Goal: Task Accomplishment & Management: Use online tool/utility

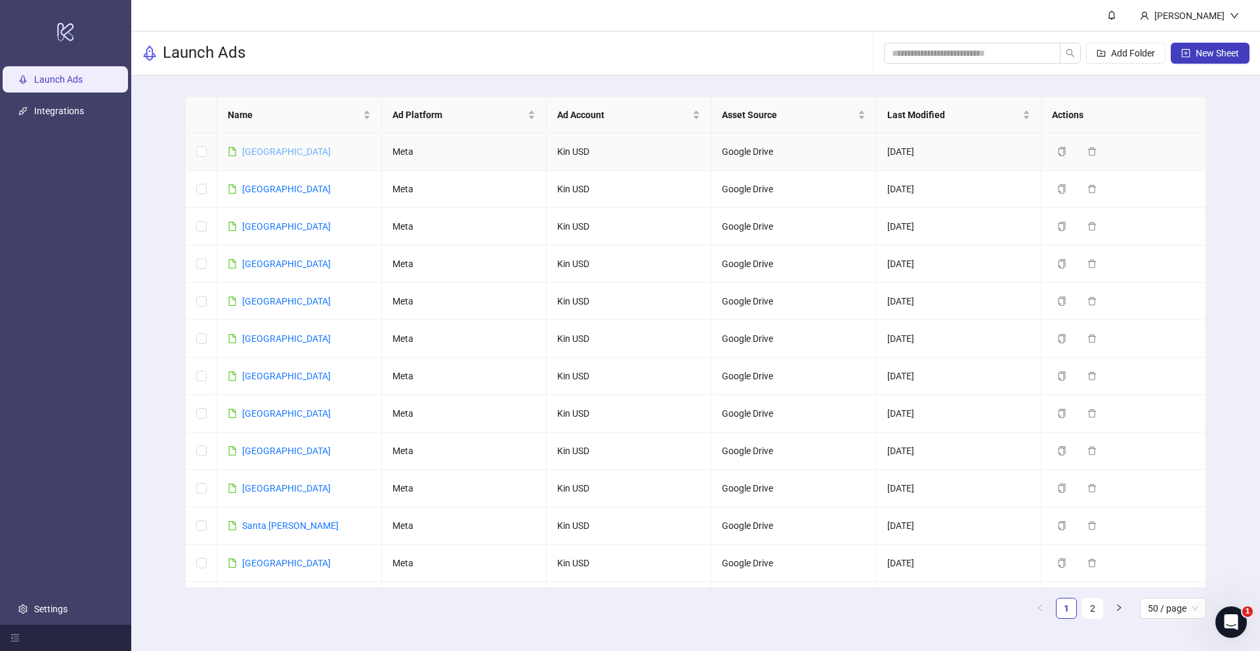
click at [264, 153] on link "[GEOGRAPHIC_DATA]" at bounding box center [286, 151] width 89 height 10
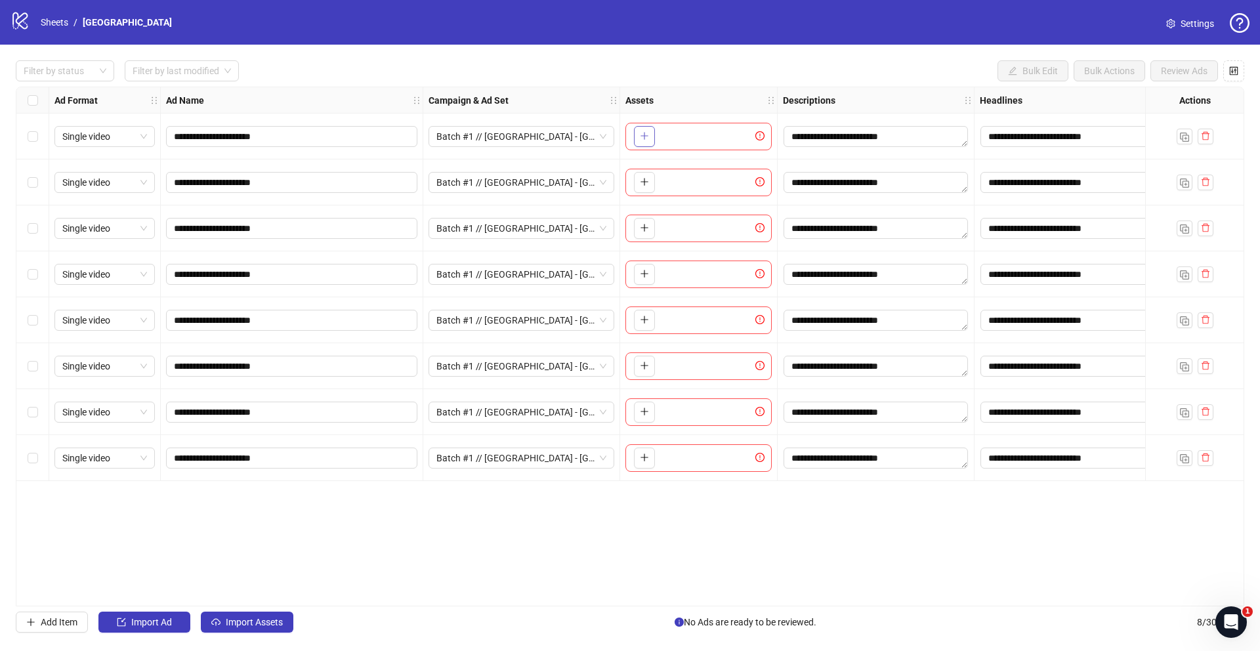
click at [648, 135] on icon "plus" at bounding box center [644, 135] width 9 height 9
click at [640, 138] on icon "plus" at bounding box center [644, 135] width 9 height 9
click at [648, 182] on icon "plus" at bounding box center [644, 181] width 9 height 9
click at [646, 232] on icon "plus" at bounding box center [644, 227] width 9 height 9
click at [637, 271] on button "button" at bounding box center [644, 274] width 21 height 21
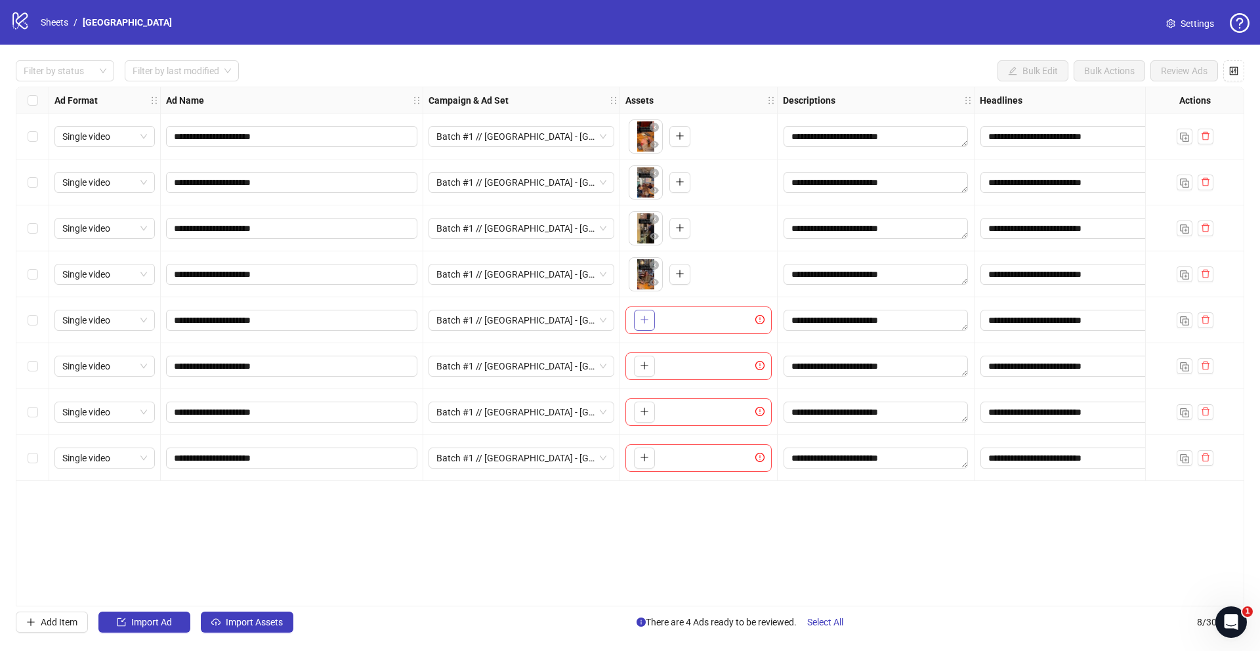
click at [648, 322] on icon "plus" at bounding box center [644, 319] width 9 height 9
click at [648, 369] on icon "plus" at bounding box center [644, 365] width 9 height 9
click at [648, 419] on button "button" at bounding box center [644, 412] width 21 height 21
click at [649, 455] on button "button" at bounding box center [644, 457] width 21 height 21
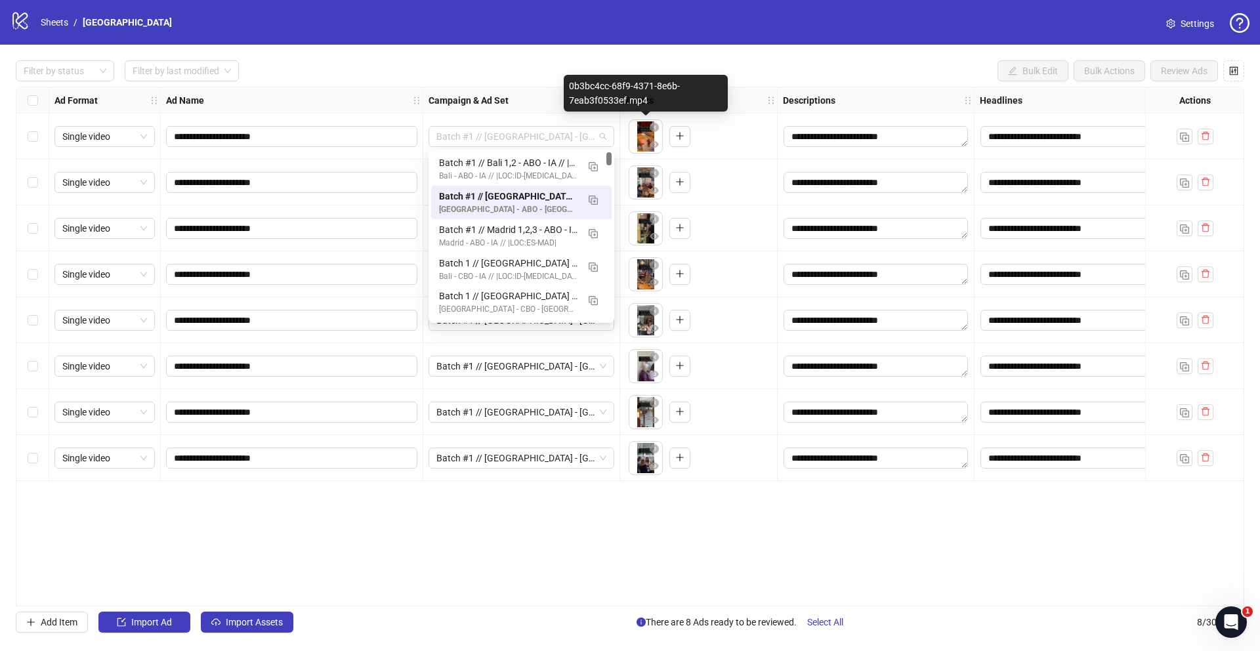
drag, startPoint x: 446, startPoint y: 136, endPoint x: 629, endPoint y: 136, distance: 183.1
click at [629, 87] on div "**********" at bounding box center [875, 87] width 1719 height 0
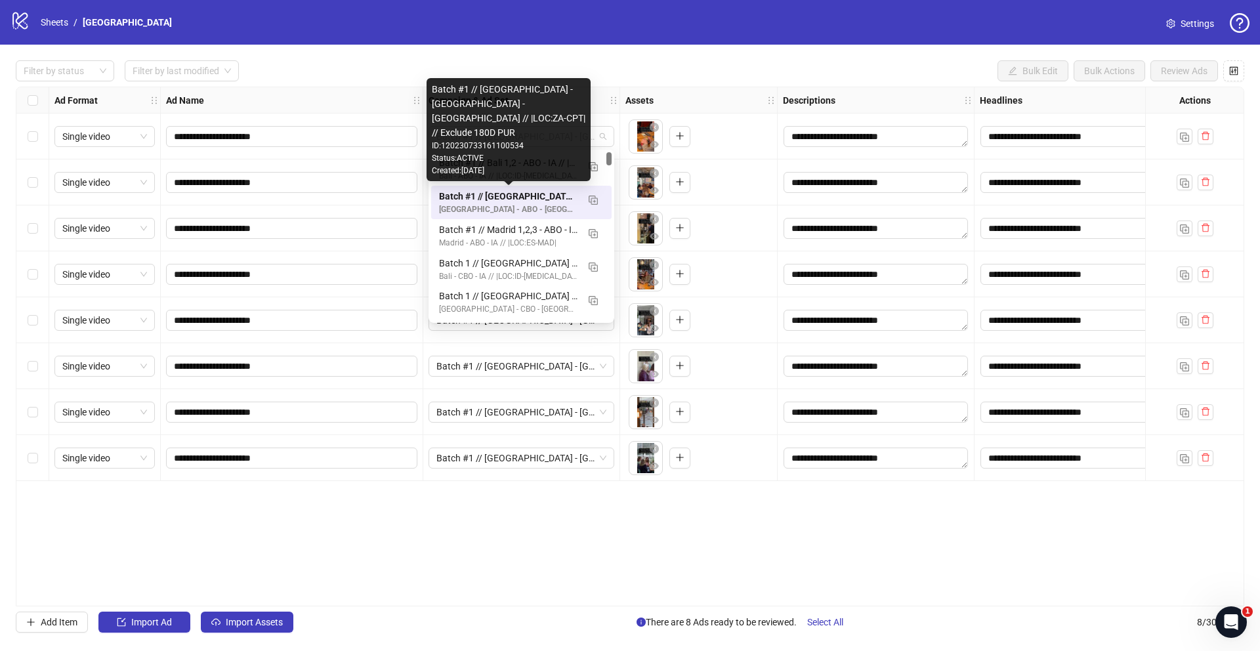
click at [513, 200] on div "Batch #1 // [GEOGRAPHIC_DATA] - [GEOGRAPHIC_DATA] - [GEOGRAPHIC_DATA] // |LOC:Z…" at bounding box center [508, 196] width 138 height 14
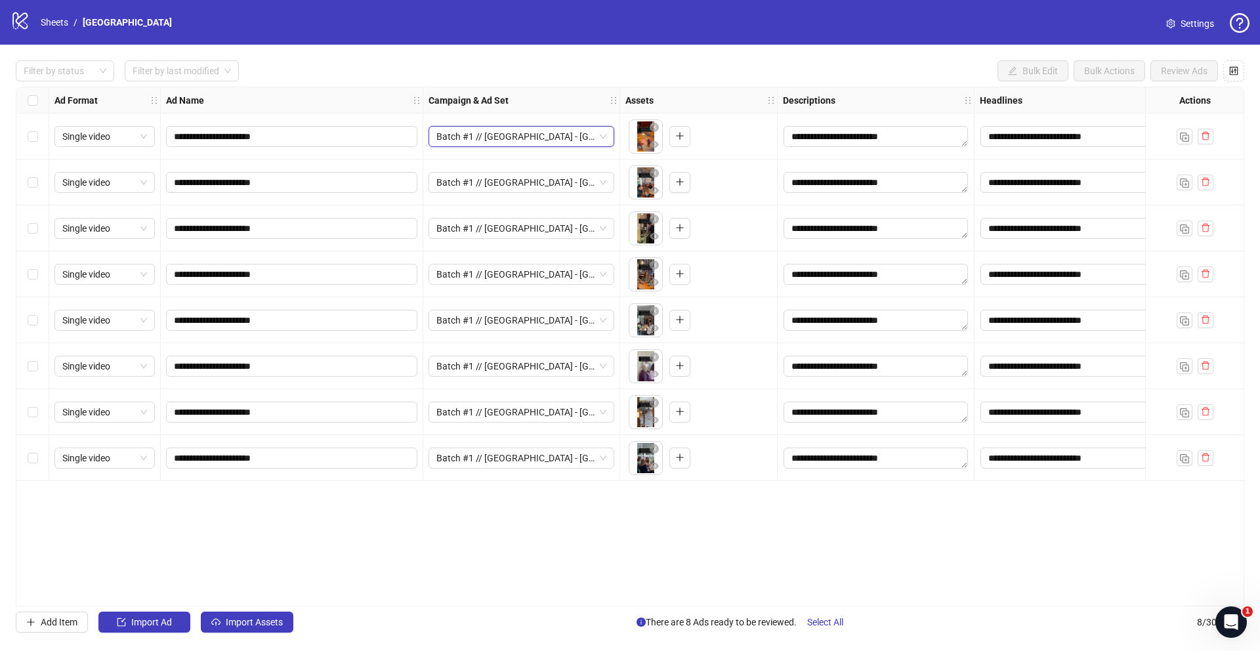
click at [467, 501] on div "**********" at bounding box center [630, 347] width 1228 height 520
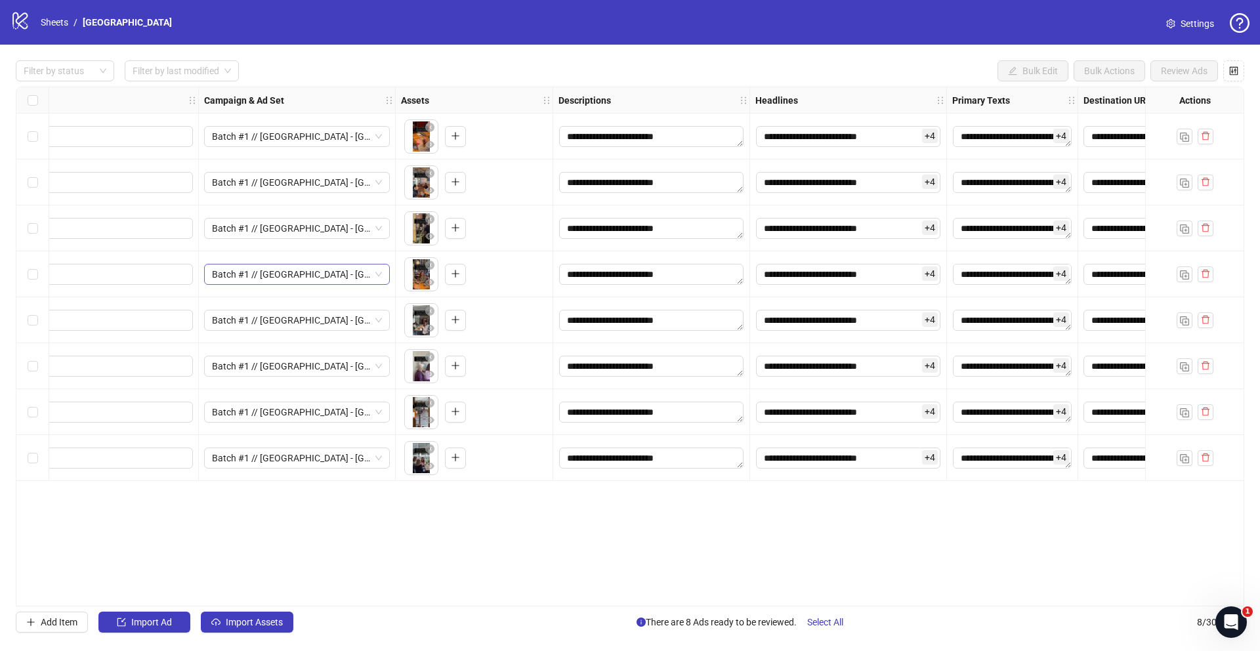
scroll to position [0, 314]
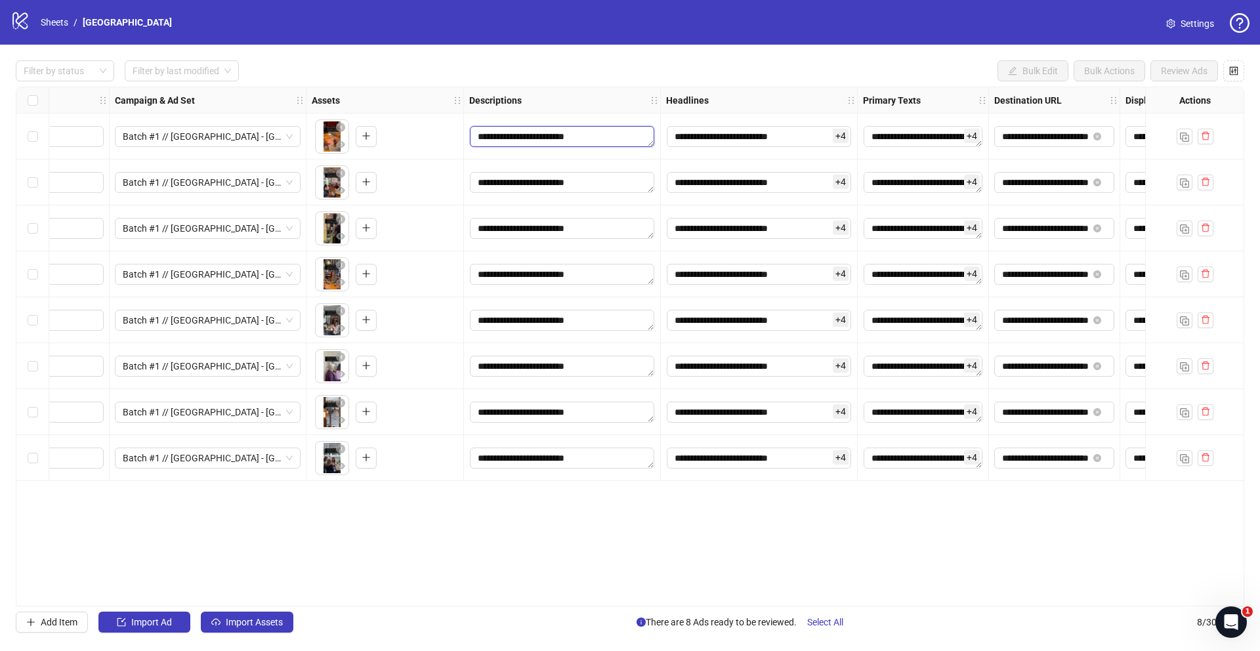
click at [563, 142] on textarea "**********" at bounding box center [562, 136] width 184 height 21
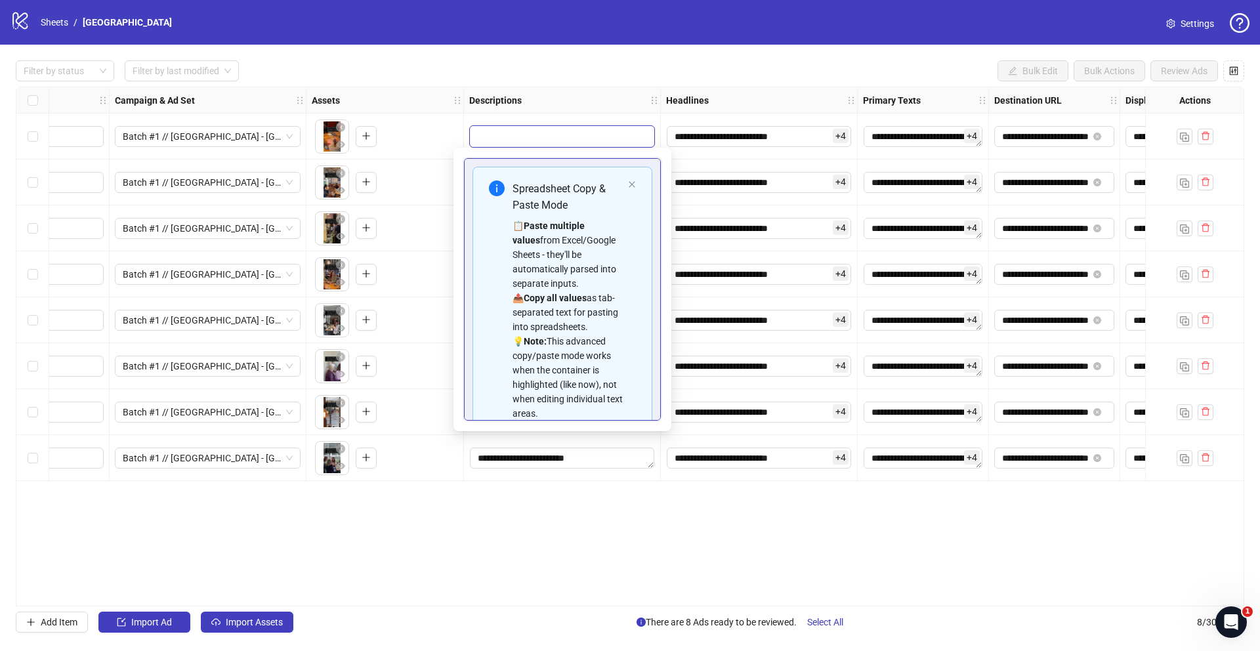
scroll to position [89, 0]
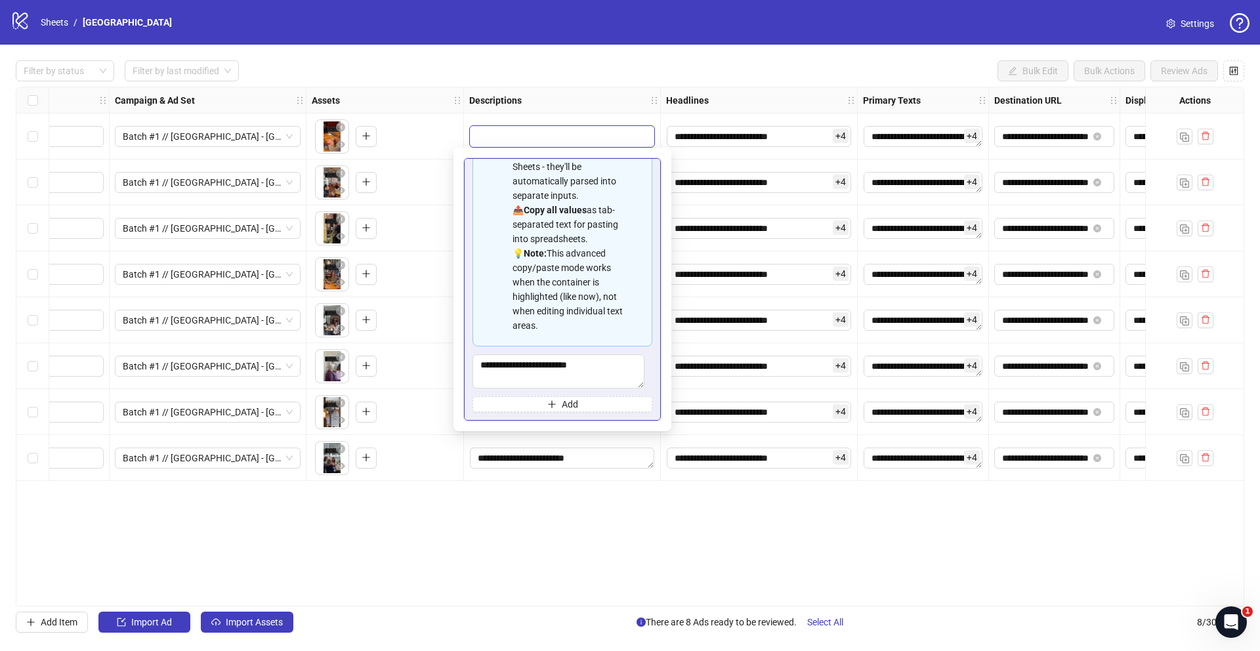
click at [730, 148] on div "**********" at bounding box center [759, 137] width 197 height 46
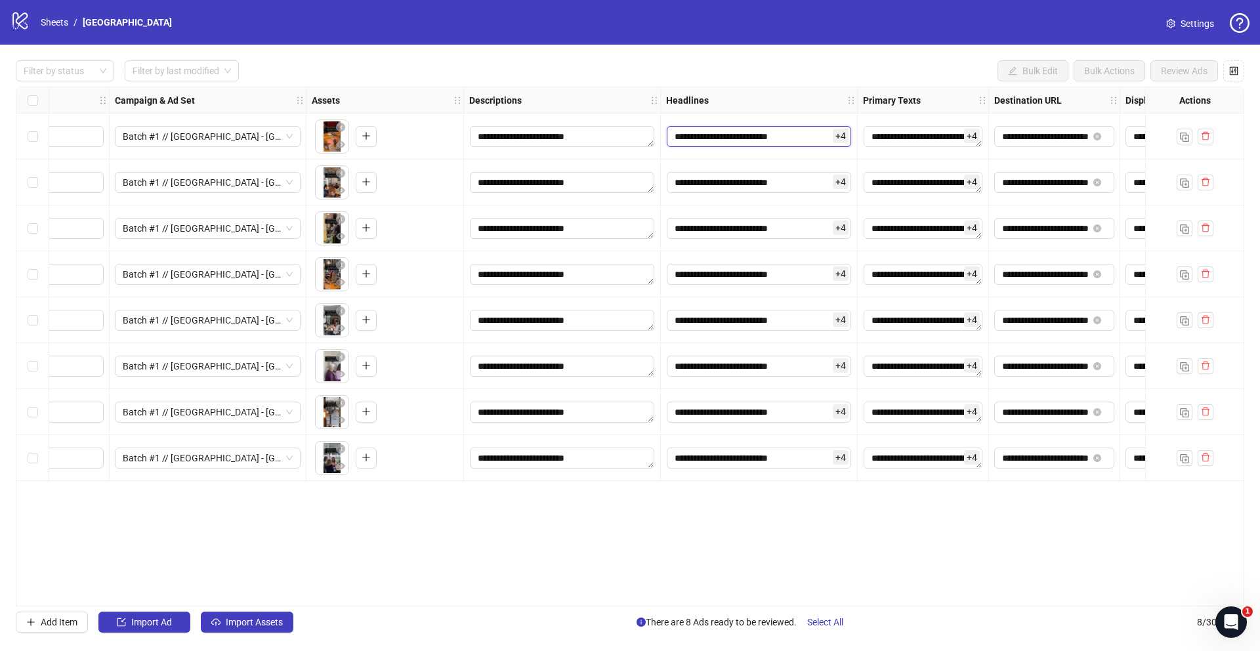
click at [739, 135] on input "**********" at bounding box center [759, 136] width 184 height 21
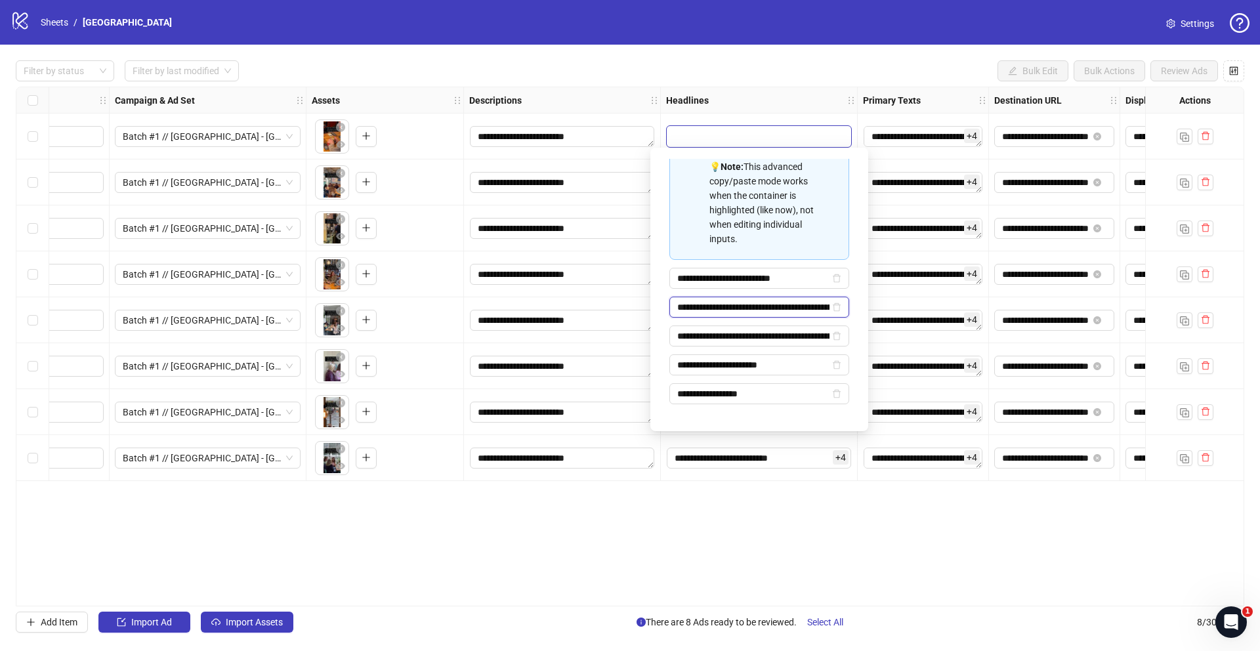
scroll to position [0, 201]
drag, startPoint x: 753, startPoint y: 303, endPoint x: 872, endPoint y: 303, distance: 119.4
click at [872, 303] on body "**********" at bounding box center [630, 325] width 1260 height 651
click at [932, 144] on textarea "**********" at bounding box center [923, 136] width 119 height 21
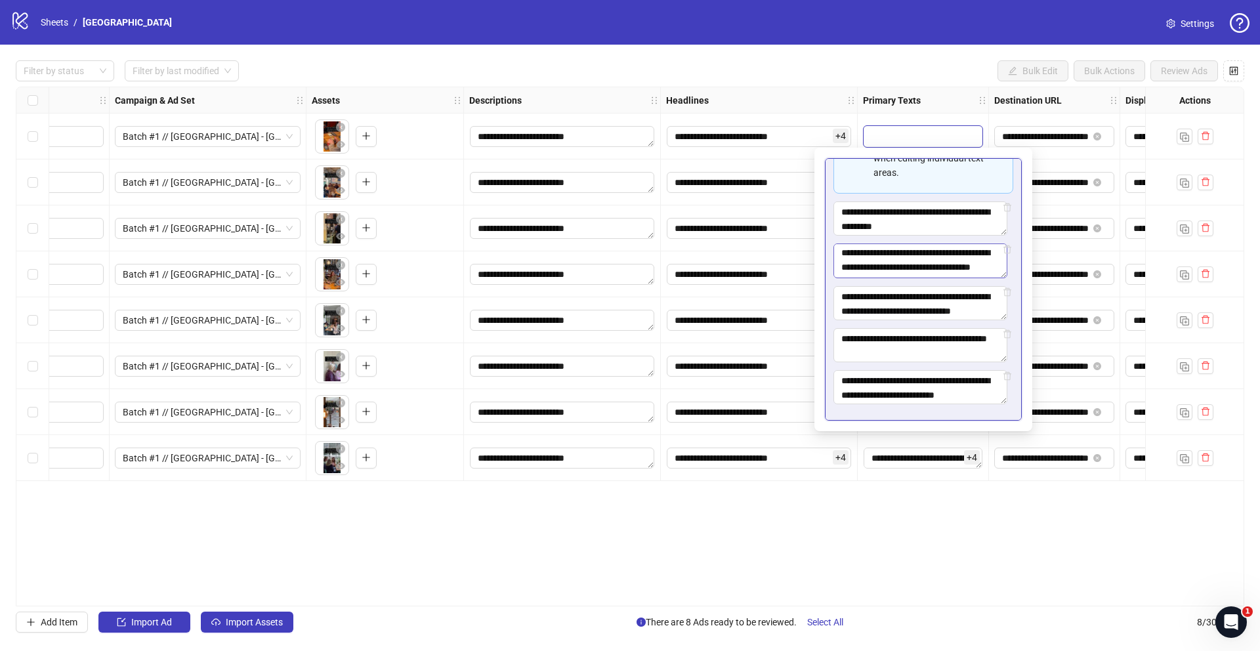
scroll to position [14, 0]
click at [976, 512] on div "**********" at bounding box center [630, 347] width 1228 height 520
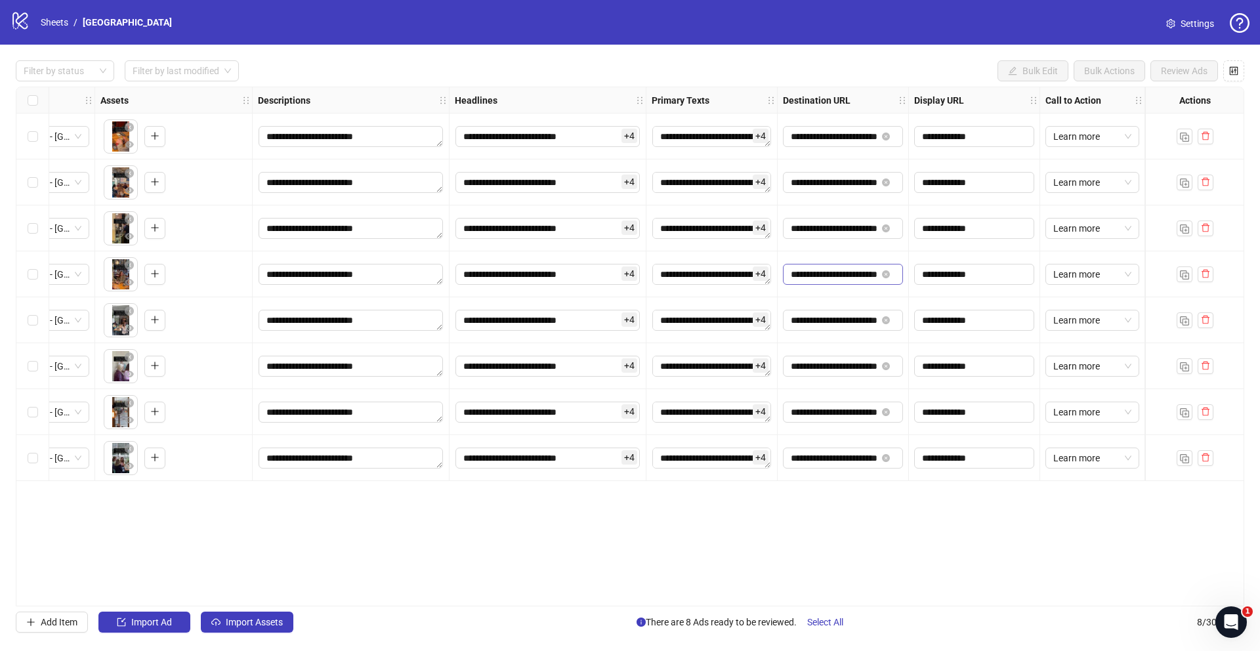
scroll to position [0, 0]
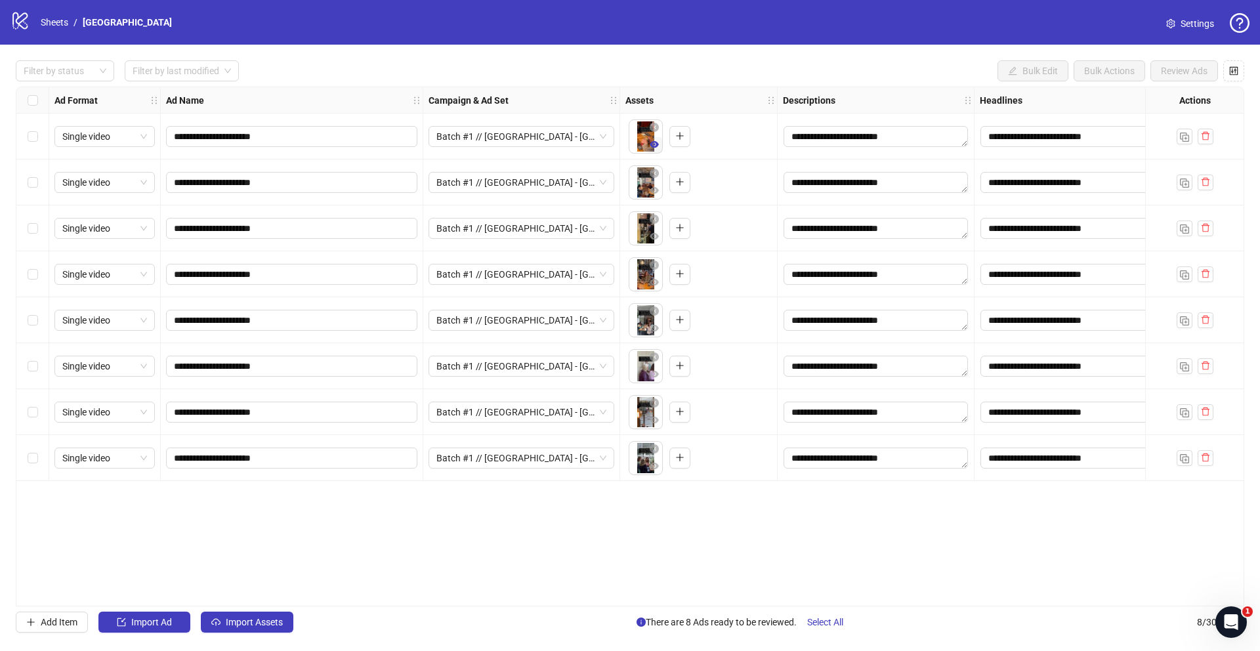
click at [655, 145] on icon "eye" at bounding box center [654, 144] width 9 height 9
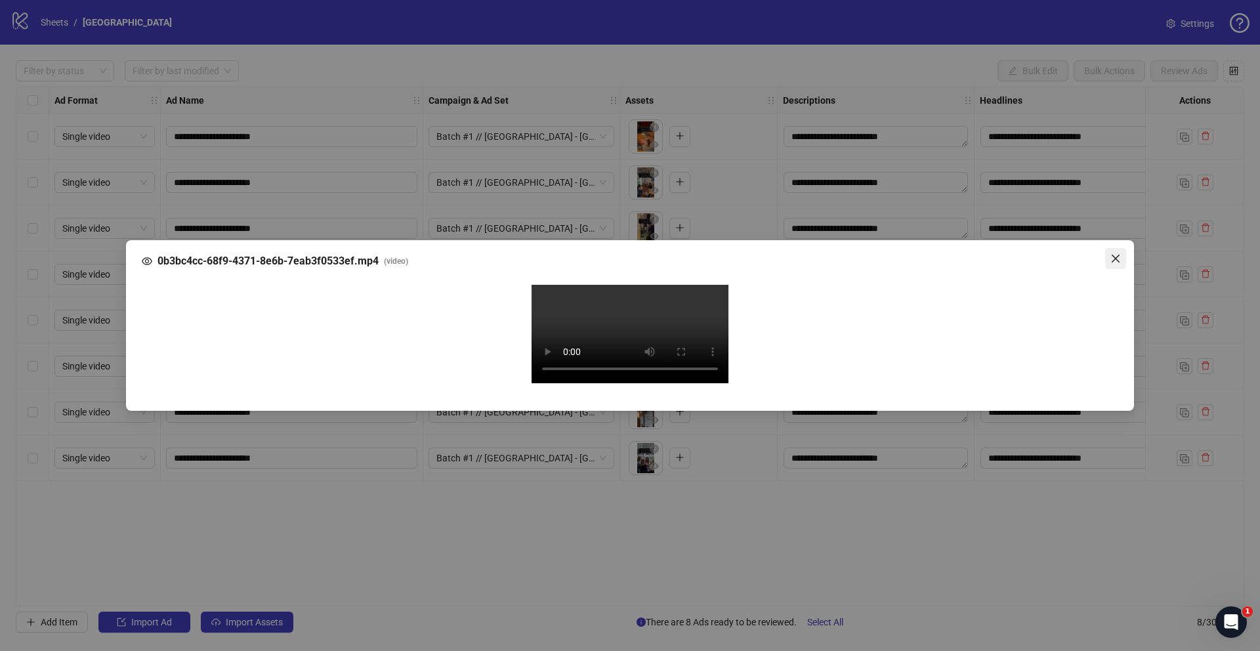
click at [1119, 253] on icon "close" at bounding box center [1115, 258] width 10 height 10
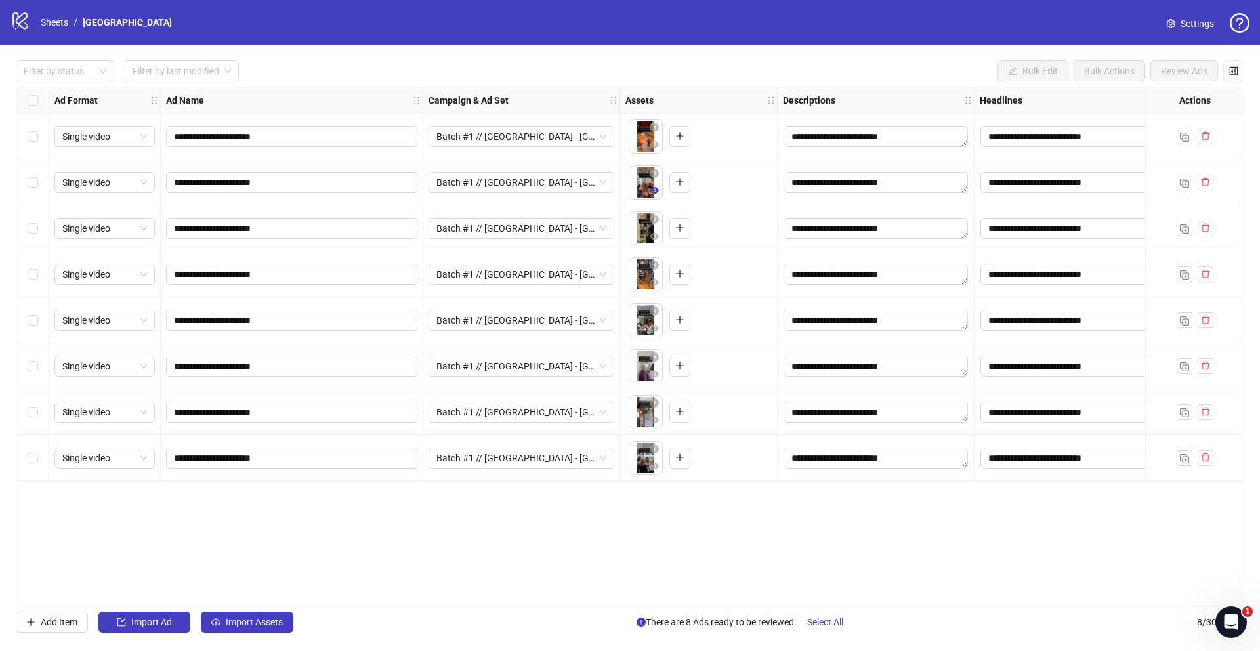
click at [654, 192] on icon "eye" at bounding box center [654, 190] width 9 height 9
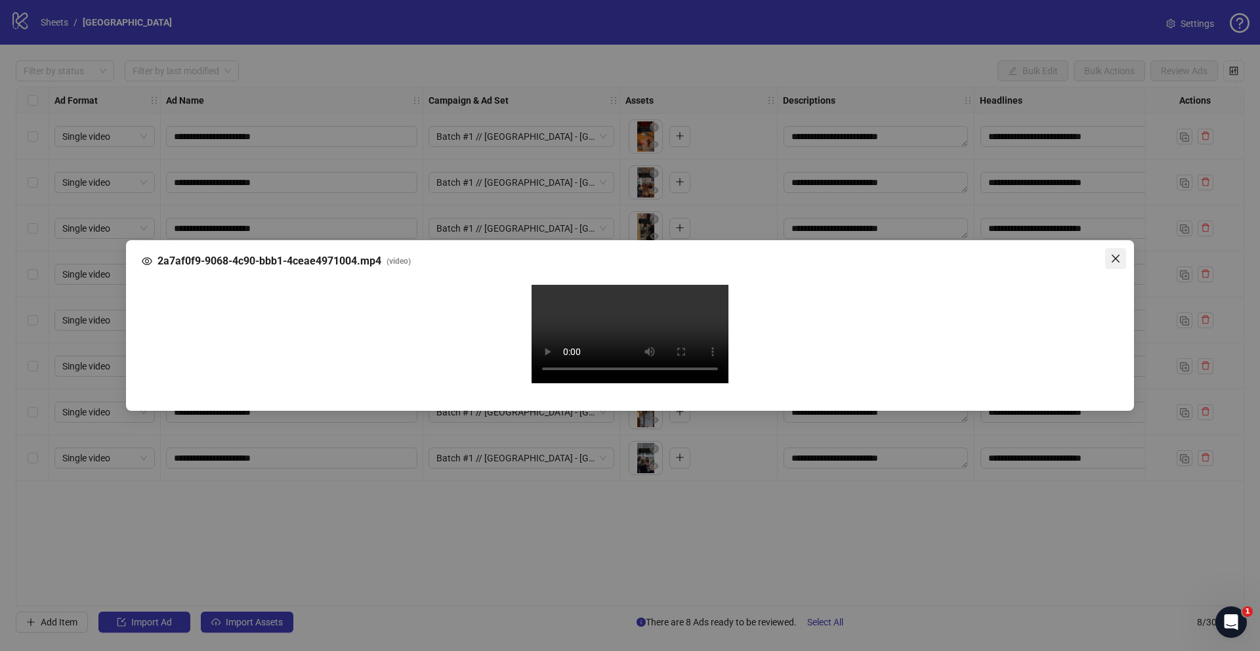
click at [1115, 253] on icon "close" at bounding box center [1115, 258] width 10 height 10
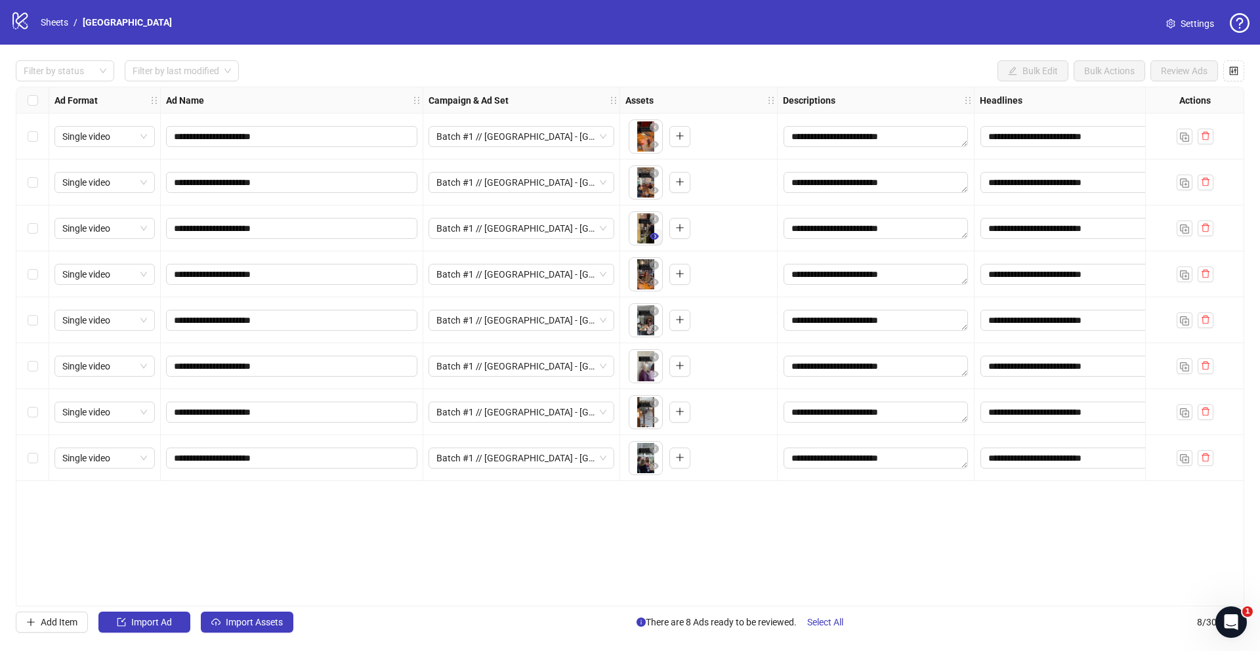
click at [652, 237] on icon "eye" at bounding box center [654, 236] width 9 height 7
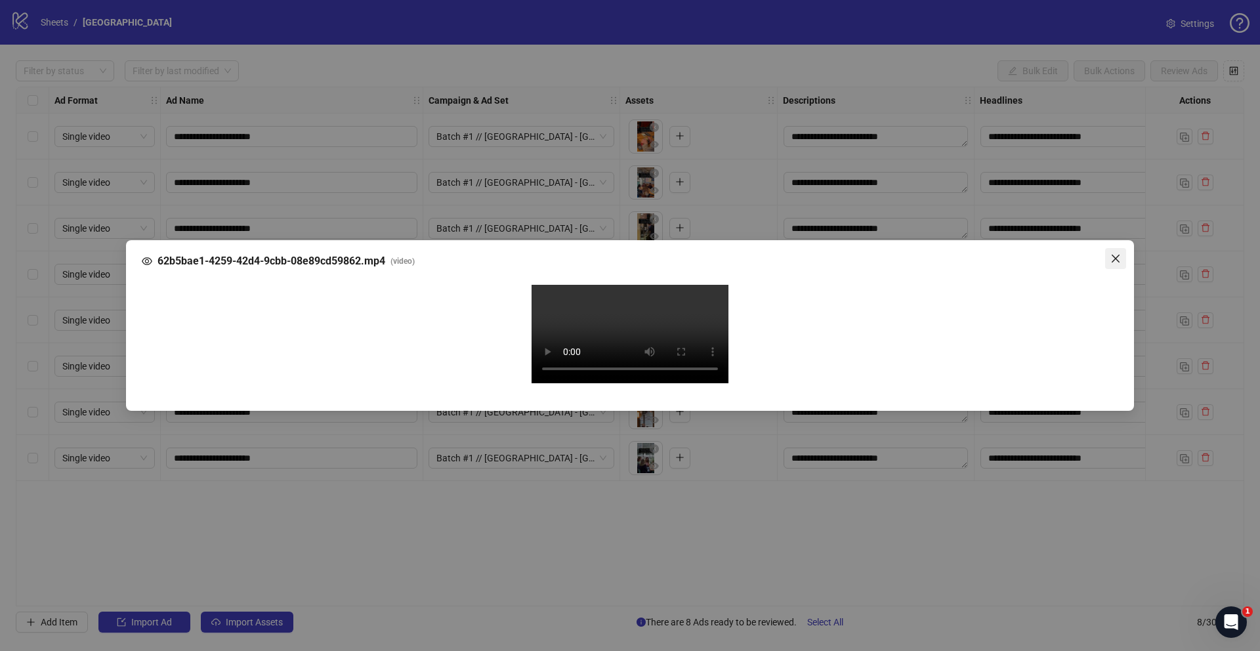
click at [1111, 253] on icon "close" at bounding box center [1115, 258] width 10 height 10
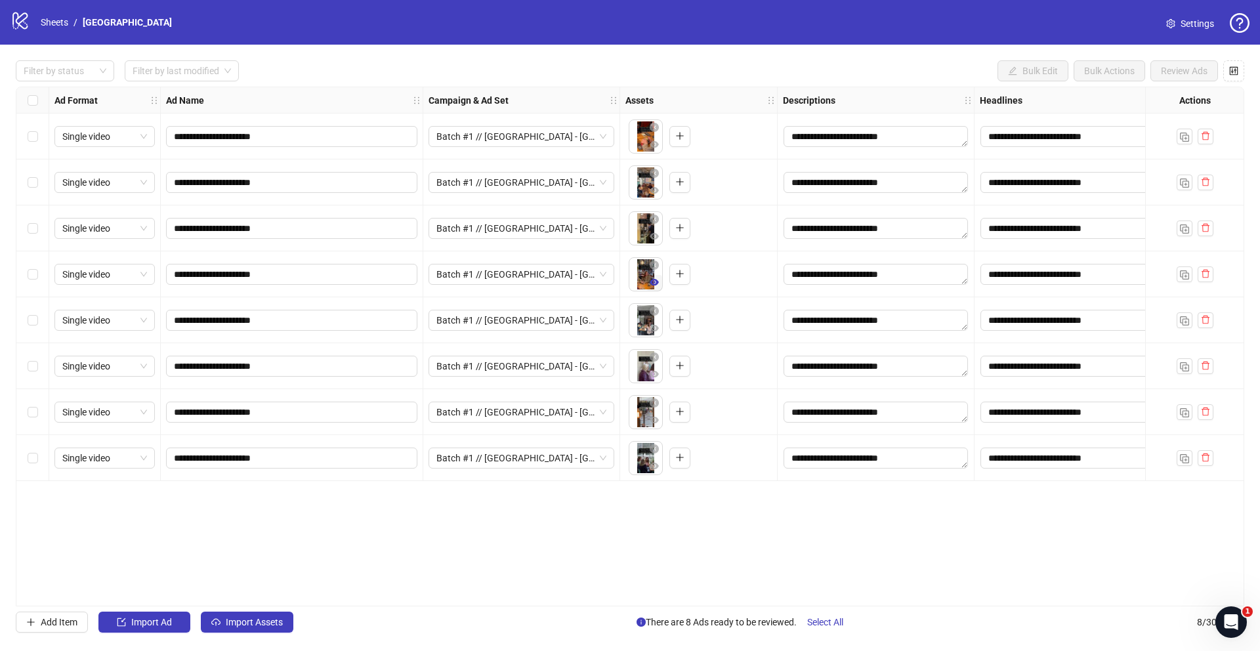
click at [658, 283] on icon "eye" at bounding box center [654, 282] width 9 height 9
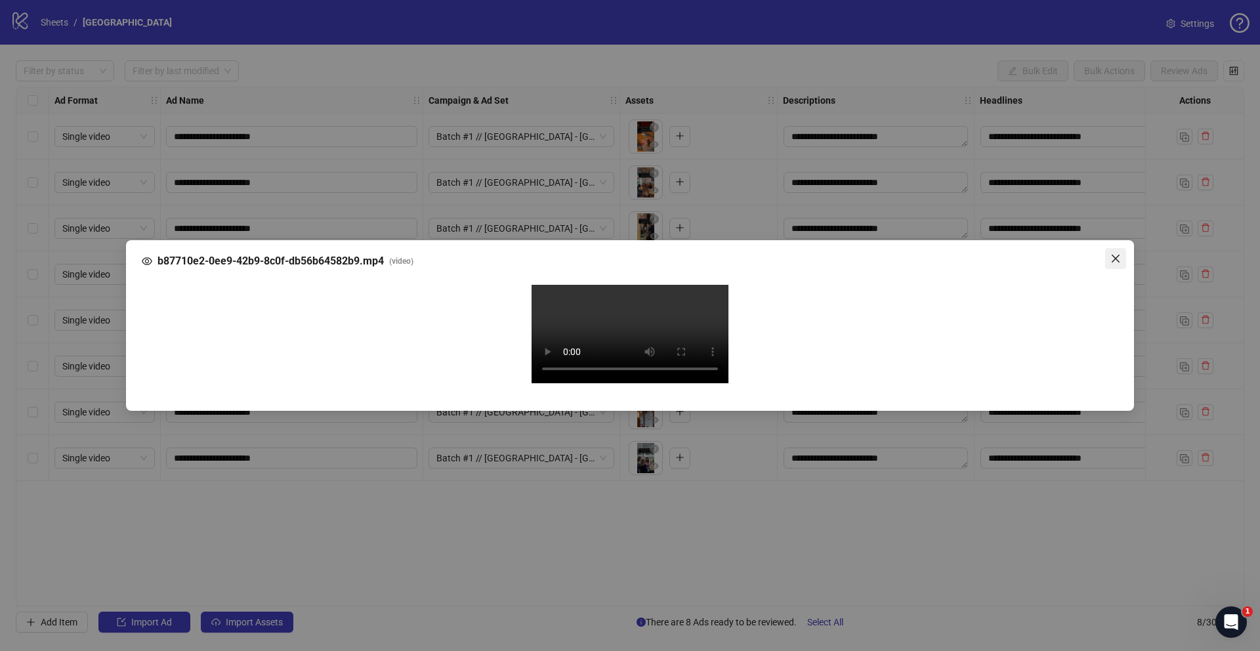
click at [1114, 255] on icon "close" at bounding box center [1116, 259] width 8 height 8
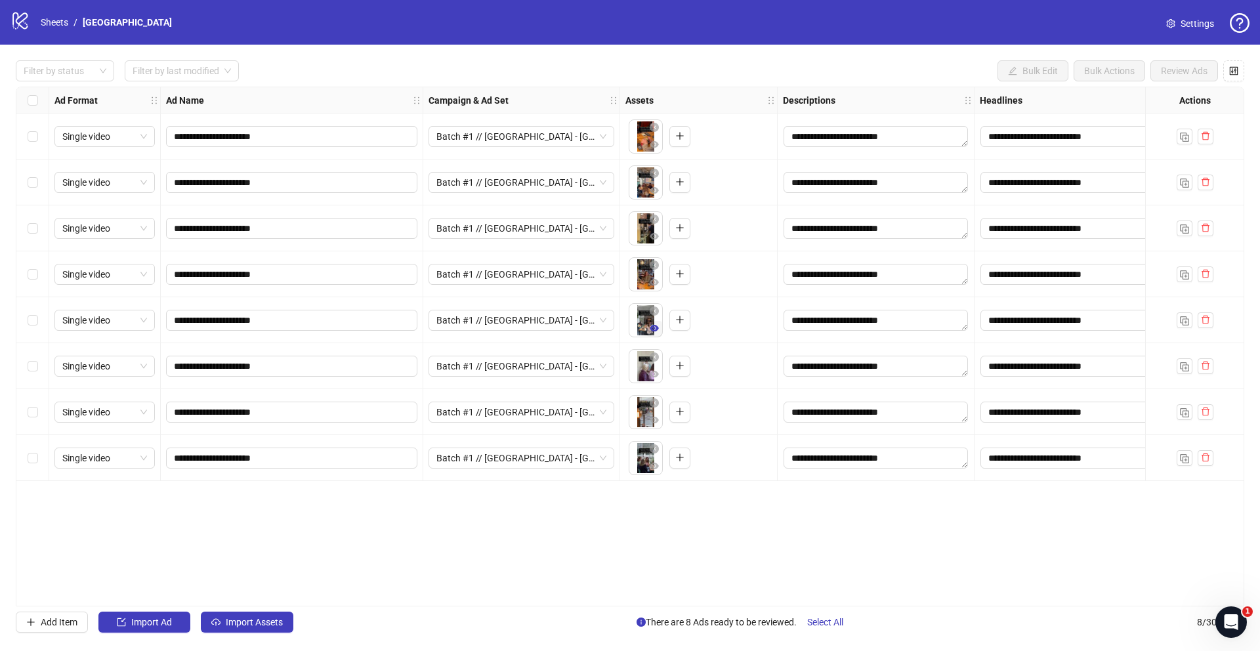
click at [654, 330] on icon "eye" at bounding box center [654, 328] width 9 height 7
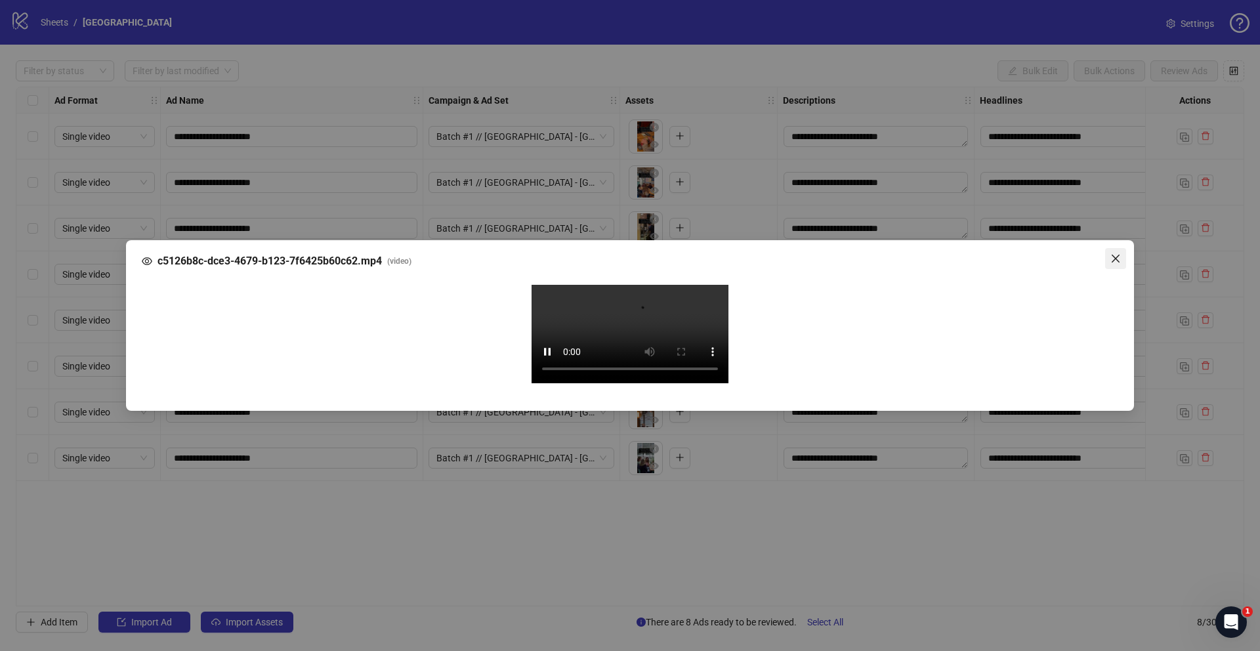
click at [1118, 253] on icon "close" at bounding box center [1115, 258] width 10 height 10
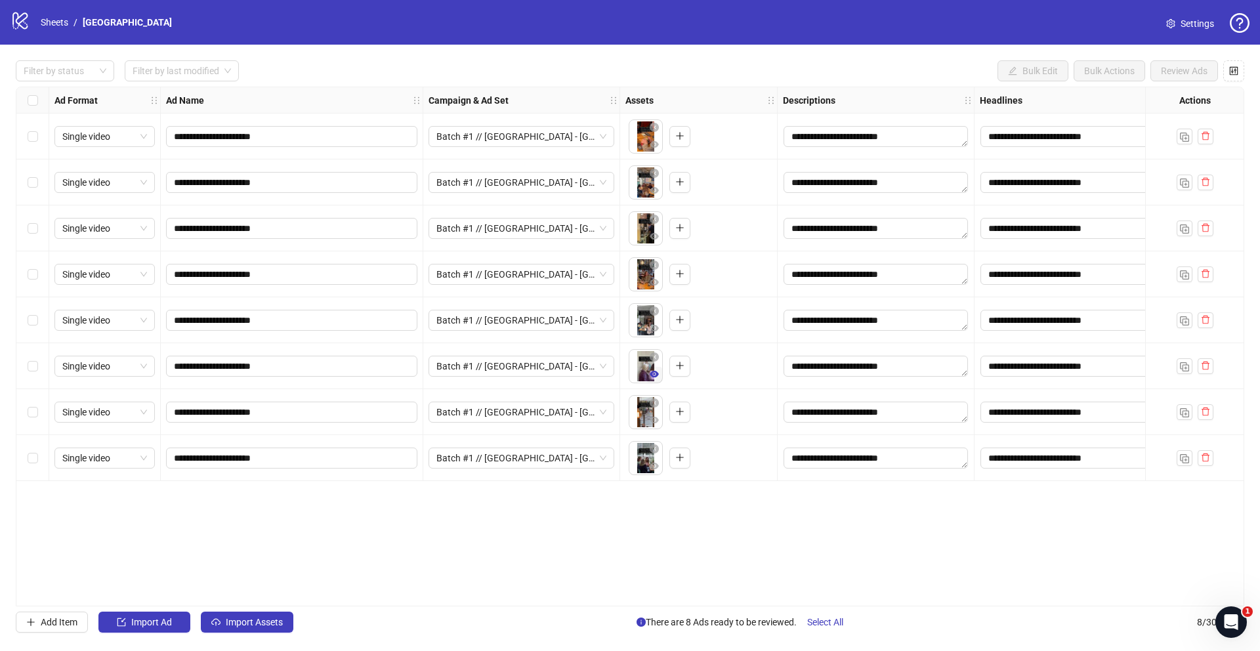
click at [657, 378] on icon "eye" at bounding box center [654, 373] width 9 height 9
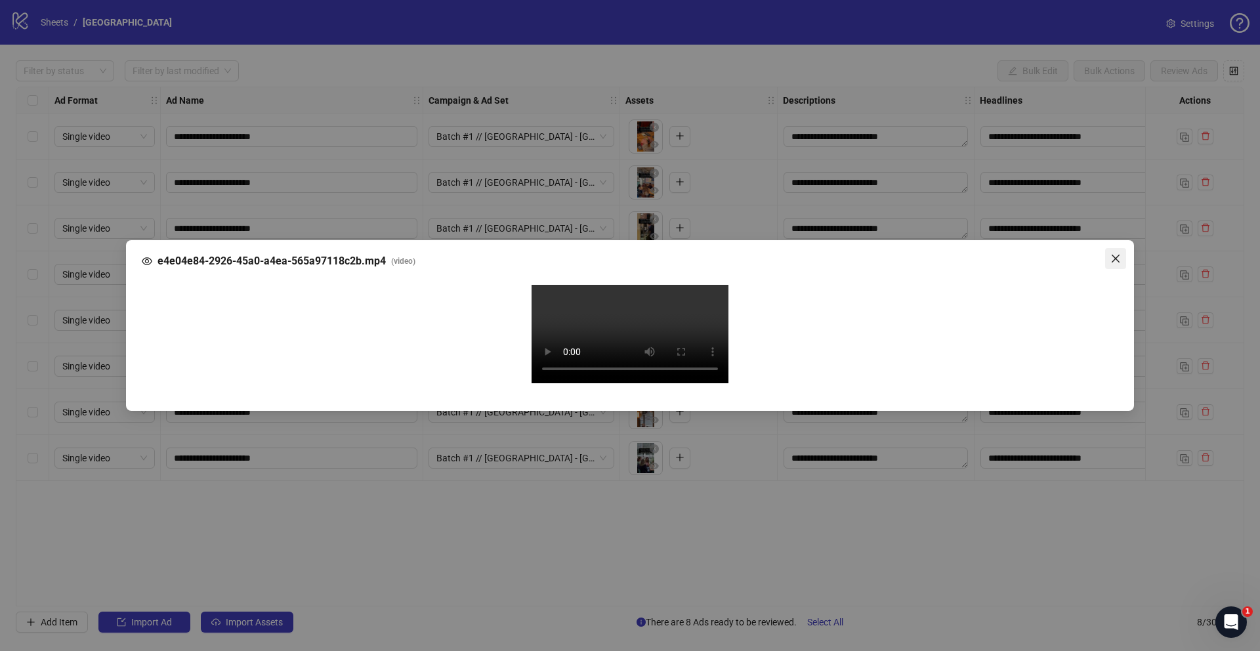
click at [1116, 255] on icon "close" at bounding box center [1116, 259] width 8 height 8
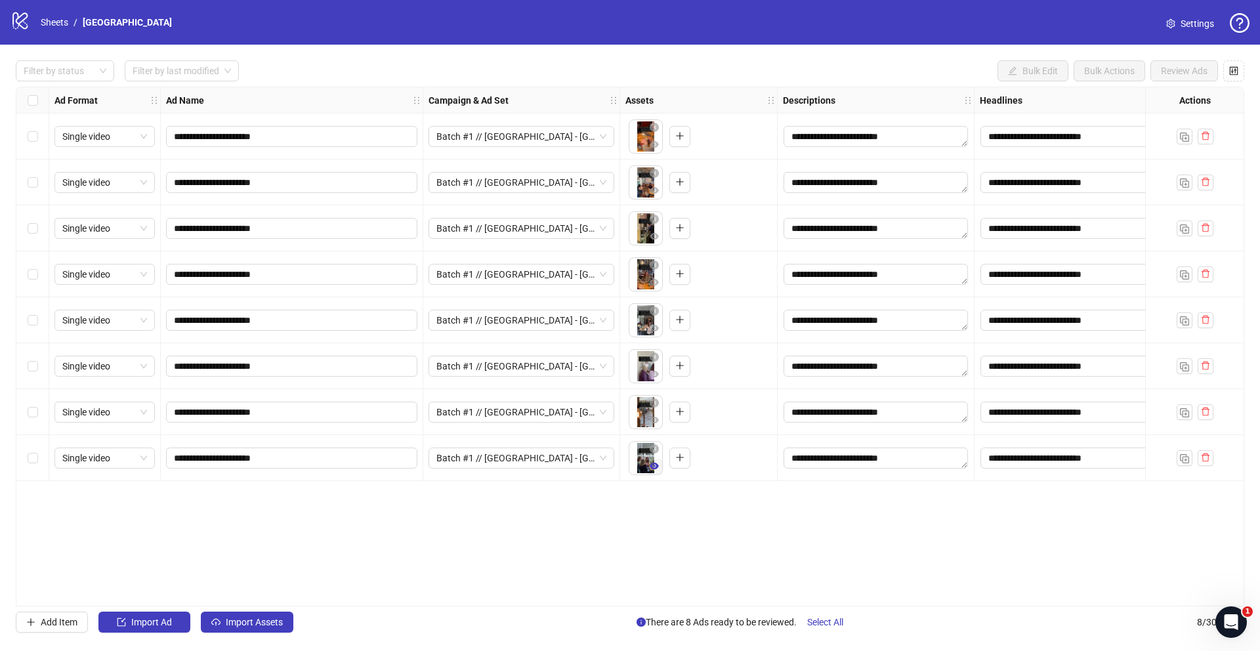
click at [653, 467] on icon "eye" at bounding box center [654, 465] width 9 height 9
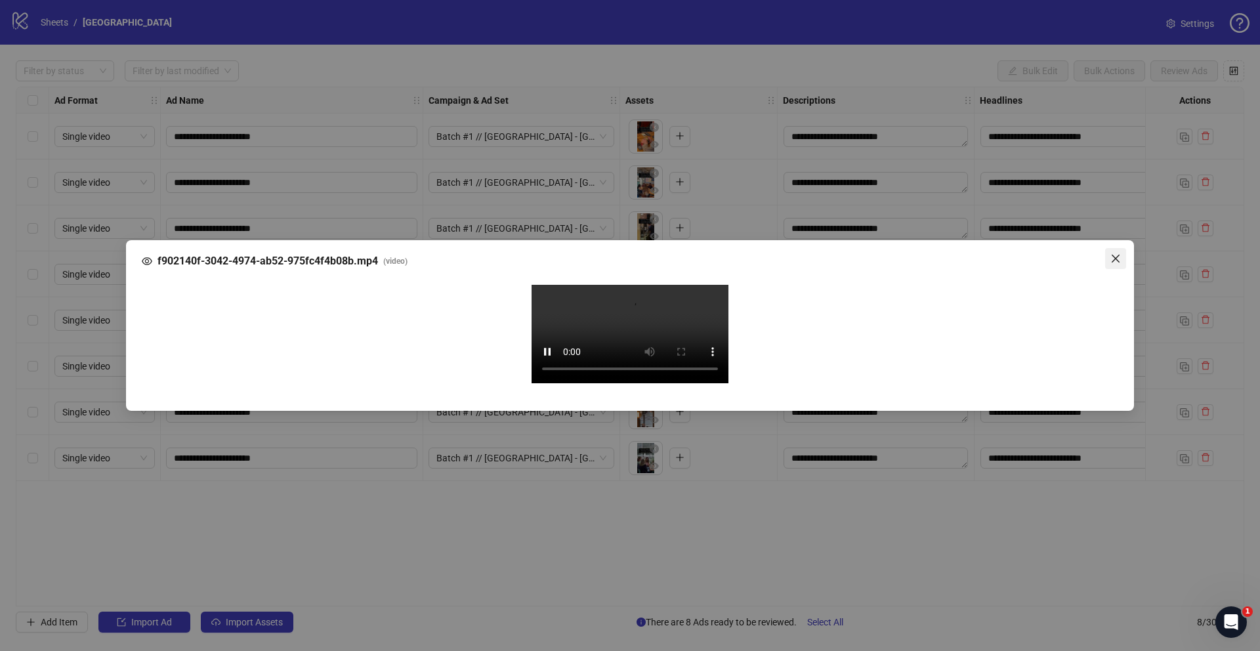
click at [1114, 253] on icon "close" at bounding box center [1115, 258] width 10 height 10
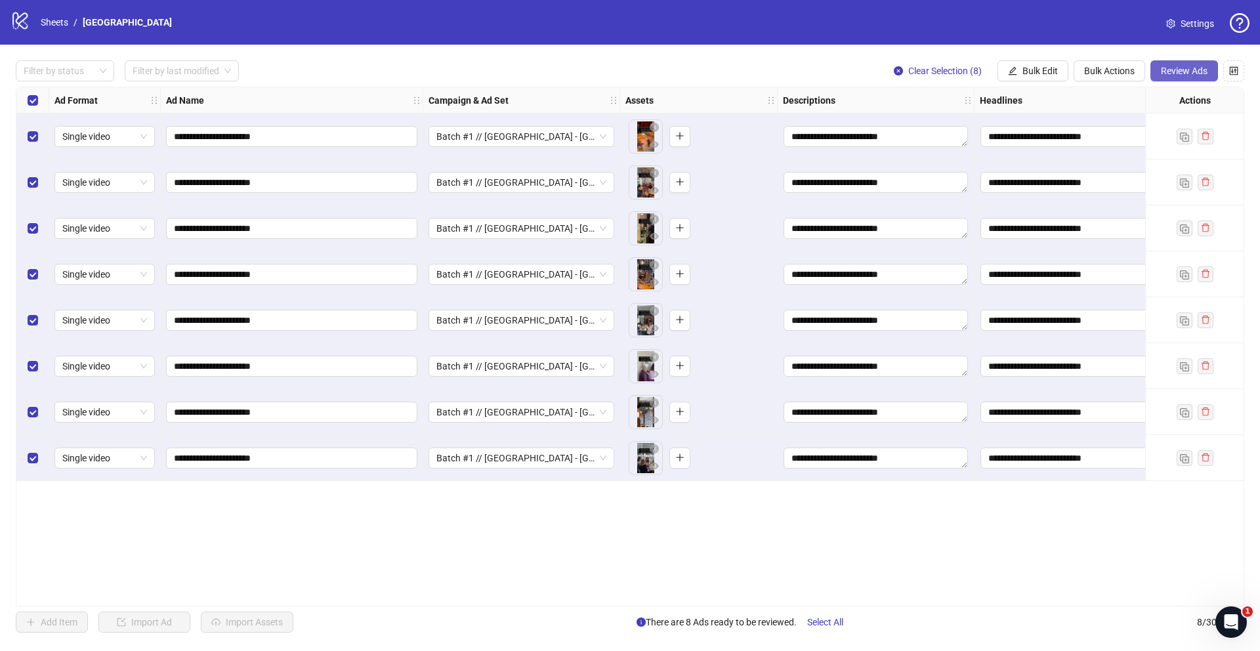
click at [1184, 72] on span "Review Ads" at bounding box center [1184, 71] width 47 height 10
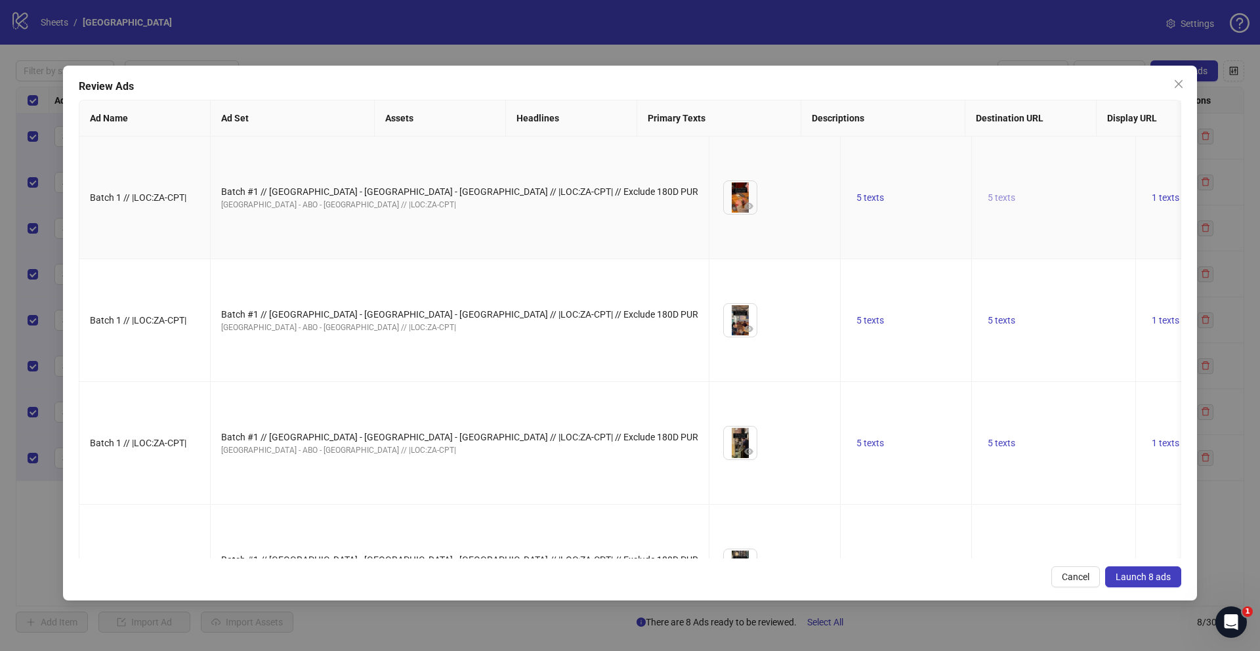
click at [988, 203] on span "5 texts" at bounding box center [1002, 197] width 28 height 10
click at [870, 212] on icon "caret-right" at bounding box center [871, 208] width 9 height 9
click at [870, 212] on icon "caret-right" at bounding box center [871, 215] width 9 height 9
click at [870, 212] on icon "caret-right" at bounding box center [871, 208] width 9 height 9
click at [870, 212] on icon "caret-right" at bounding box center [871, 215] width 9 height 9
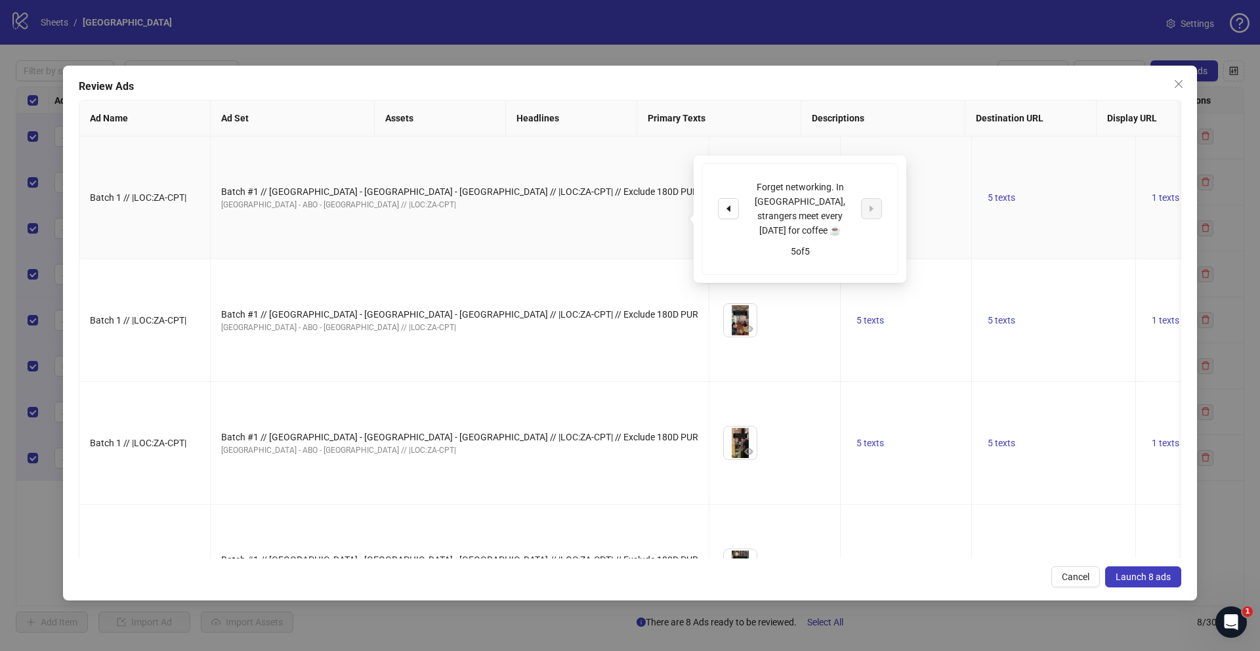
click at [841, 252] on td "5 texts" at bounding box center [906, 197] width 131 height 123
click at [1150, 581] on span "Launch 8 ads" at bounding box center [1142, 577] width 55 height 10
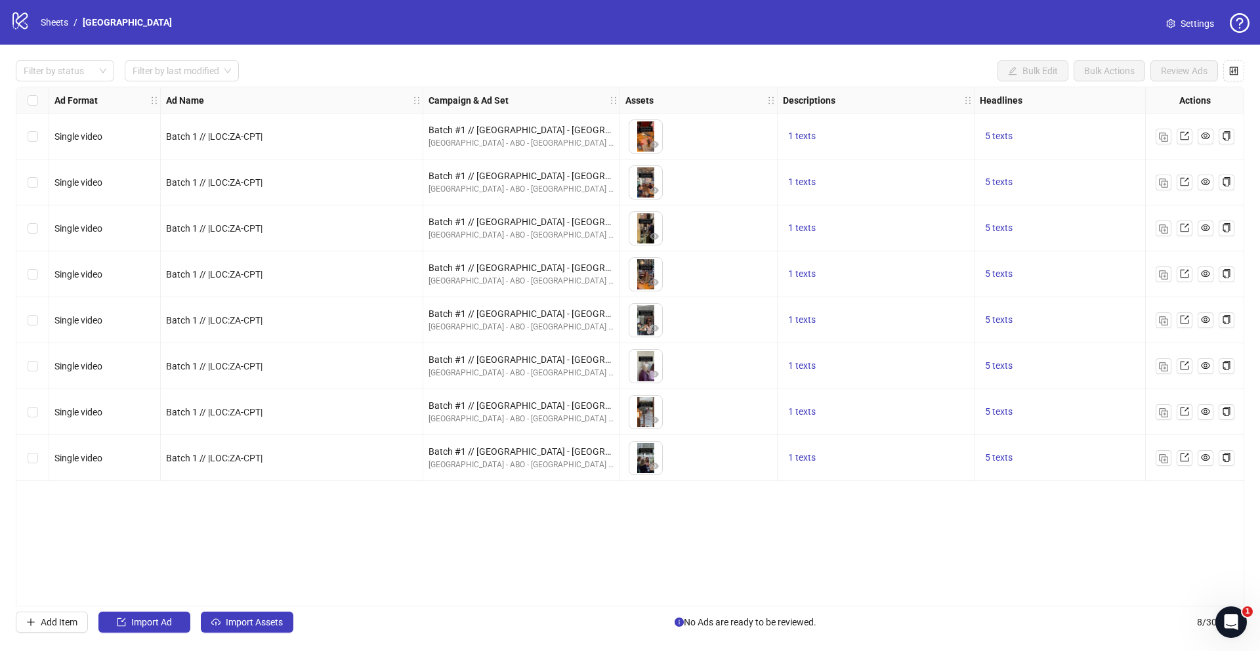
click at [19, 16] on icon at bounding box center [19, 20] width 15 height 17
click at [56, 22] on link "Sheets" at bounding box center [54, 22] width 33 height 14
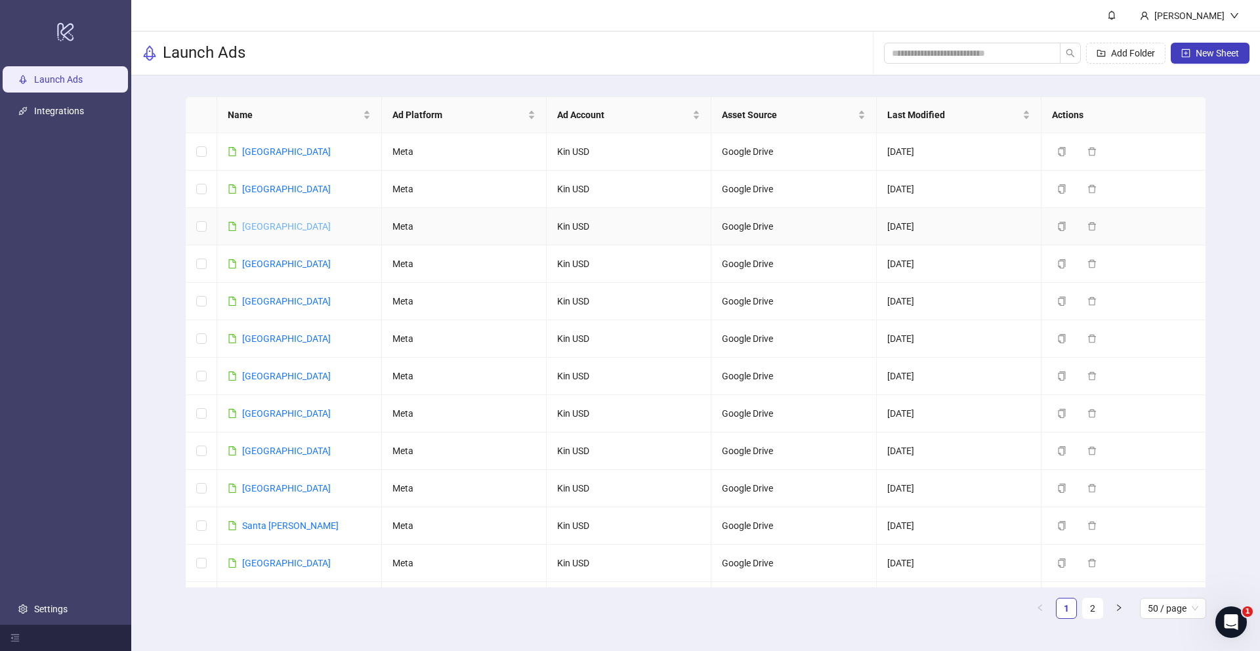
click at [247, 224] on link "[GEOGRAPHIC_DATA]" at bounding box center [286, 226] width 89 height 10
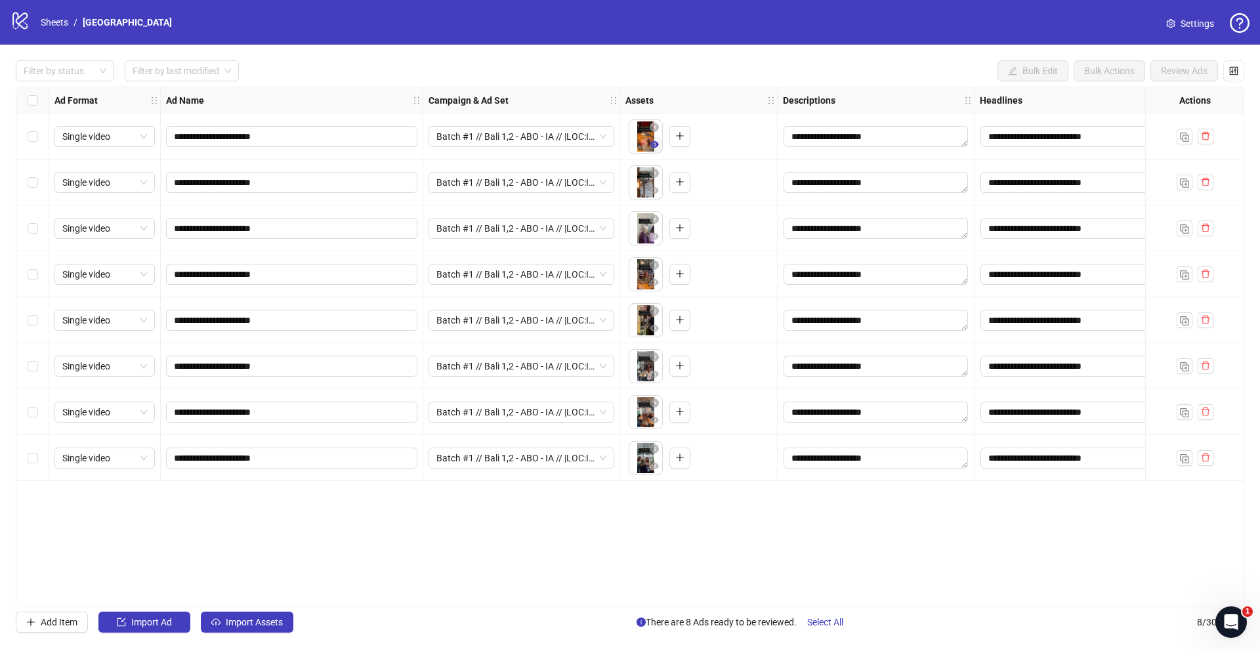
click at [652, 144] on icon "eye" at bounding box center [654, 144] width 9 height 7
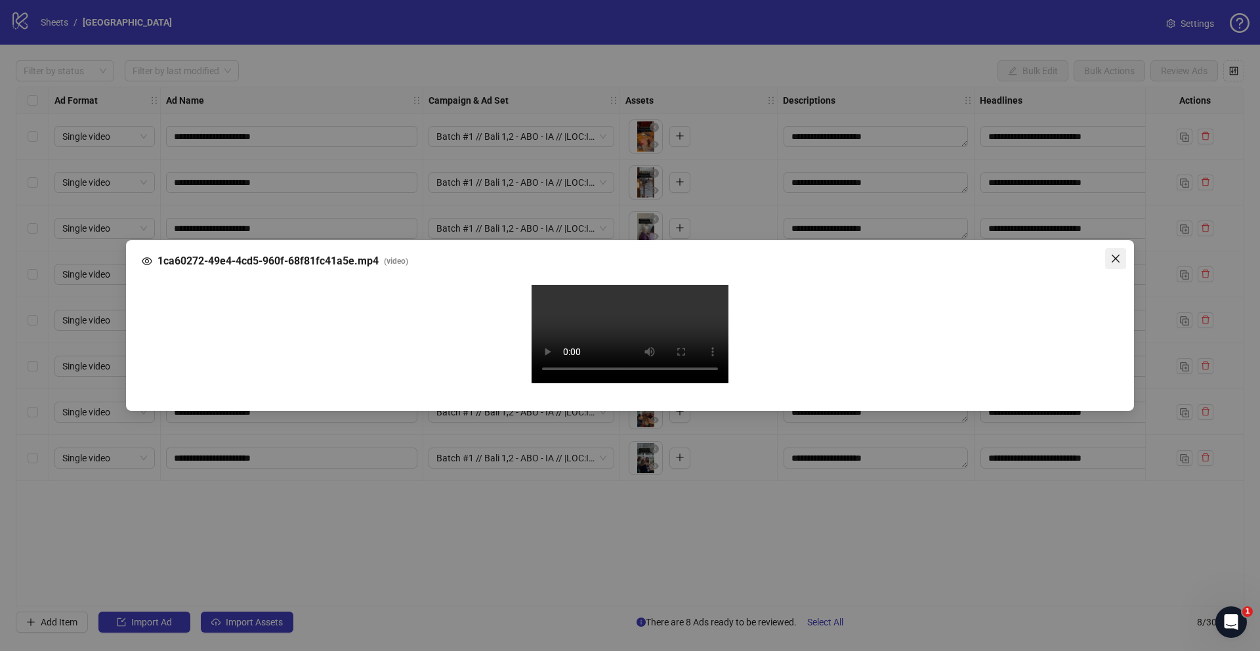
click at [1115, 255] on icon "close" at bounding box center [1116, 259] width 8 height 8
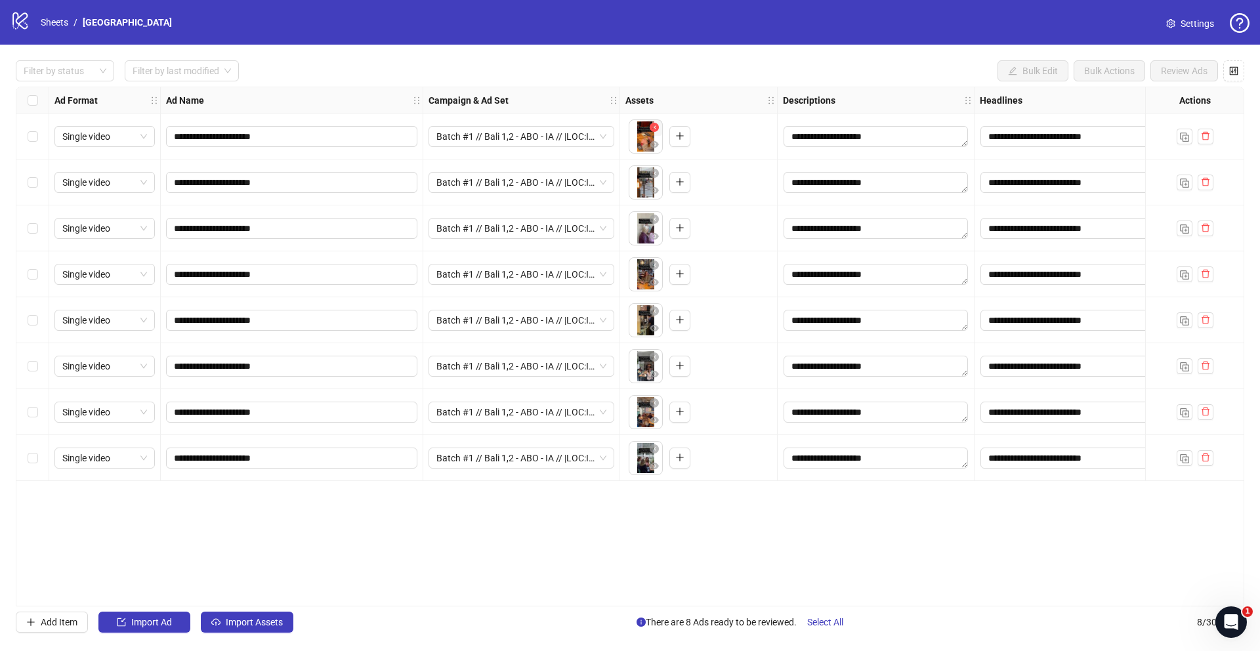
click at [657, 126] on icon "close-circle" at bounding box center [654, 127] width 9 height 9
click at [654, 171] on icon "close-circle" at bounding box center [654, 173] width 9 height 9
click at [655, 220] on icon "close-circle" at bounding box center [654, 219] width 9 height 9
click at [654, 263] on icon "close-circle" at bounding box center [654, 264] width 9 height 9
click at [653, 310] on icon "close-circle" at bounding box center [654, 310] width 9 height 9
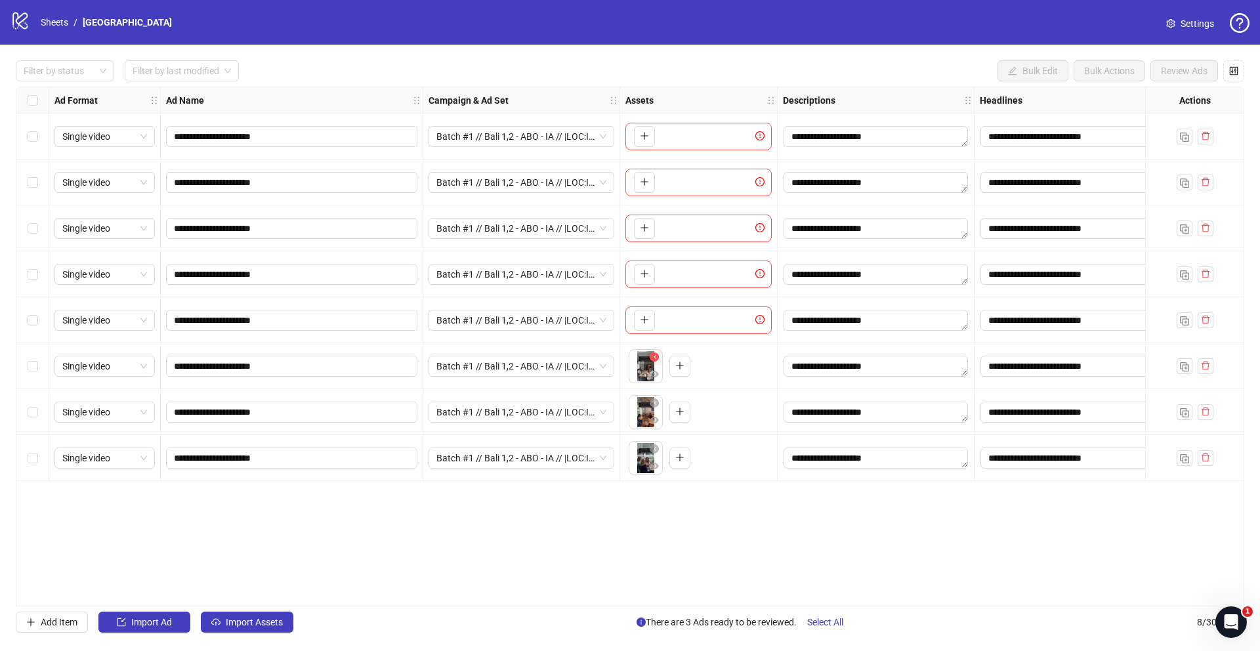
click at [653, 352] on icon "close-circle" at bounding box center [654, 356] width 9 height 9
click at [654, 402] on icon "close-circle" at bounding box center [654, 402] width 9 height 9
click at [654, 449] on icon "close-circle" at bounding box center [654, 448] width 9 height 9
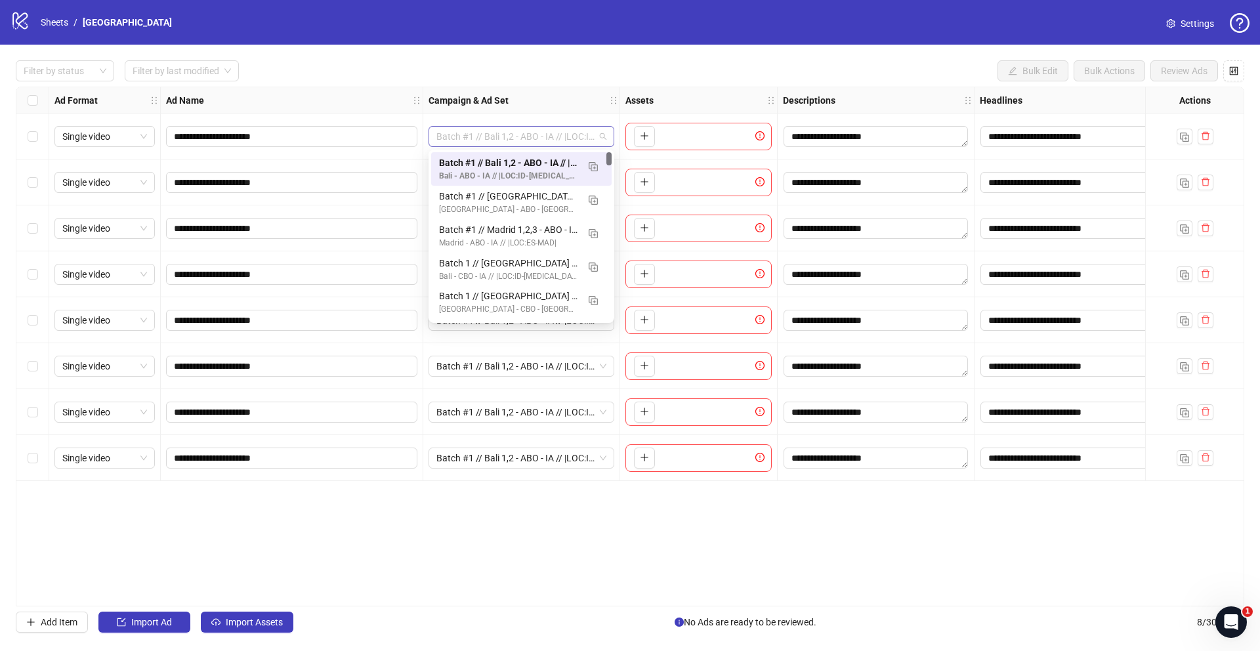
drag, startPoint x: 487, startPoint y: 142, endPoint x: 608, endPoint y: 142, distance: 120.7
click at [608, 142] on div "Batch #1 // Bali 1,2 - ABO - IA // |LOC:ID-[MEDICAL_DATA]| // Exclude 180D PUR" at bounding box center [521, 136] width 186 height 21
click at [672, 56] on div "**********" at bounding box center [630, 347] width 1260 height 604
